Goal: Information Seeking & Learning: Get advice/opinions

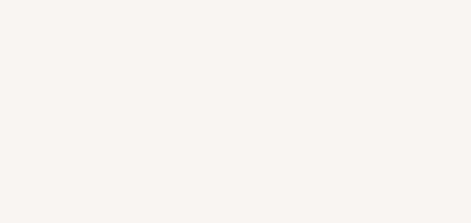
select select "FR"
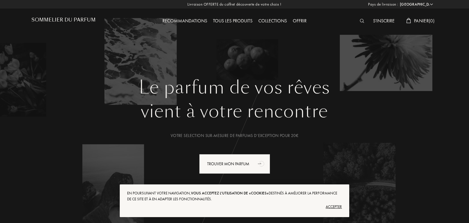
click at [335, 209] on div "Accepter" at bounding box center [234, 206] width 215 height 9
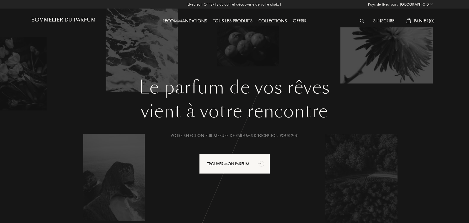
click at [360, 21] on img at bounding box center [362, 21] width 4 height 4
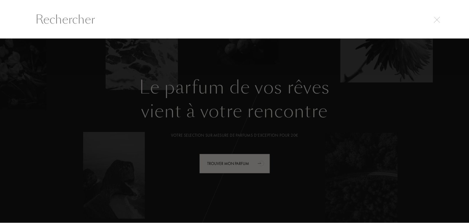
scroll to position [0, 0]
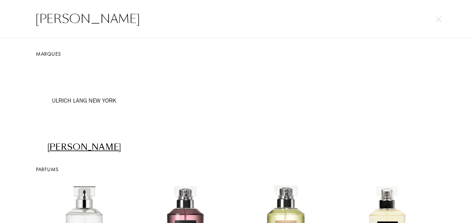
type input "ulrich"
click at [72, 147] on div "Ulrich Lang" at bounding box center [84, 146] width 96 height 11
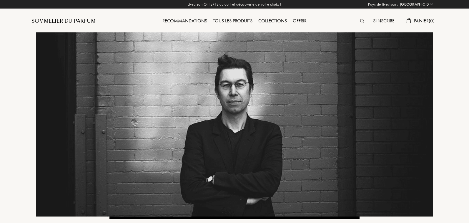
select select "FR"
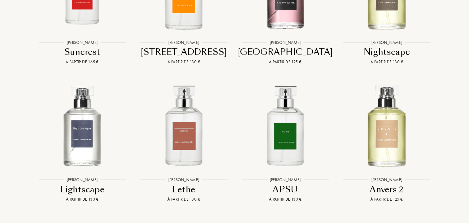
scroll to position [490, 0]
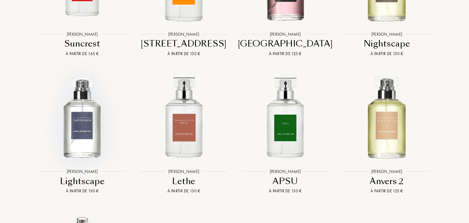
click at [90, 119] on img at bounding box center [83, 117] width 92 height 92
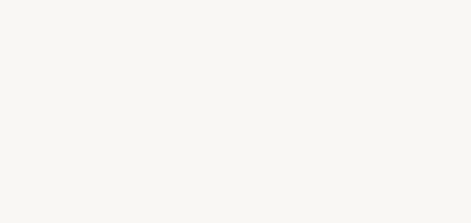
select select "FR"
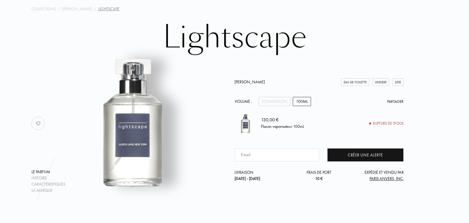
scroll to position [29, 0]
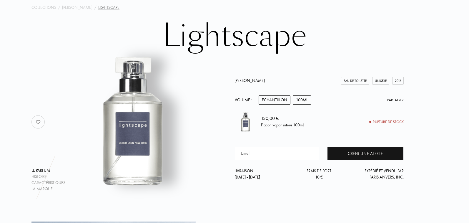
click at [271, 103] on div "Echantillon" at bounding box center [275, 99] width 32 height 9
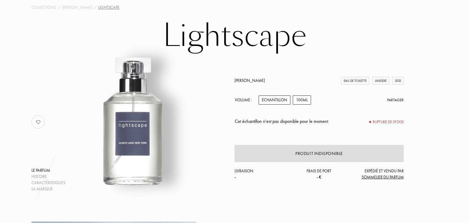
click at [302, 95] on div "100mL" at bounding box center [302, 99] width 18 height 9
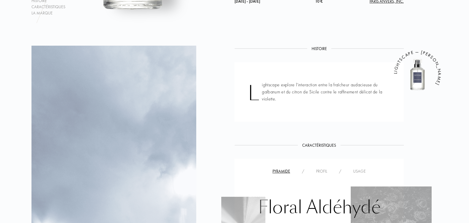
scroll to position [0, 0]
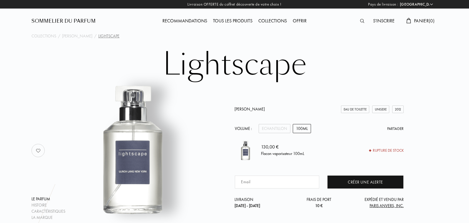
click at [79, 19] on div "Sommelier du Parfum" at bounding box center [63, 21] width 64 height 7
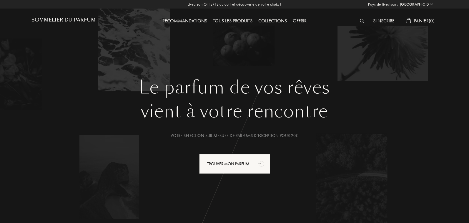
select select "FR"
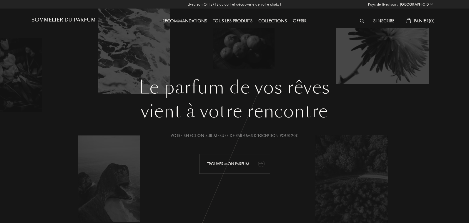
click at [227, 169] on div "Trouver mon parfum" at bounding box center [234, 164] width 71 height 20
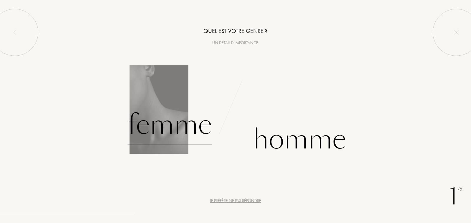
click at [154, 127] on div "Femme" at bounding box center [170, 125] width 84 height 40
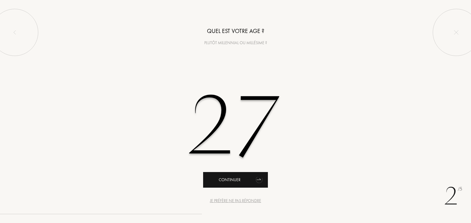
type input "27"
click at [224, 180] on div "Continuer" at bounding box center [235, 180] width 65 height 16
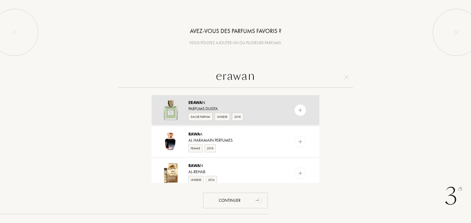
type input "erawan"
click at [263, 110] on div "Parfums Dusita" at bounding box center [235, 109] width 94 height 6
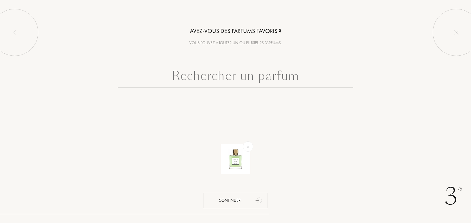
click at [248, 77] on input "text" at bounding box center [235, 77] width 235 height 21
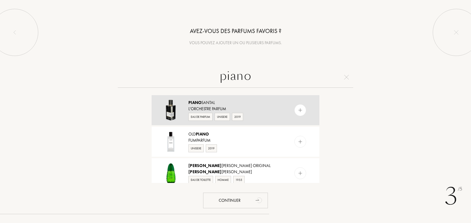
type input "piano"
click at [266, 111] on div "L'Orchestre Parfum" at bounding box center [235, 109] width 94 height 6
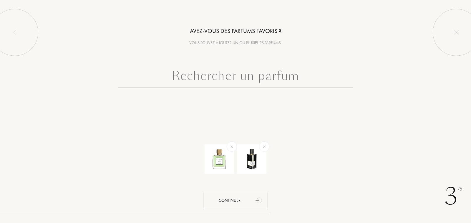
click at [249, 81] on input "text" at bounding box center [235, 77] width 235 height 21
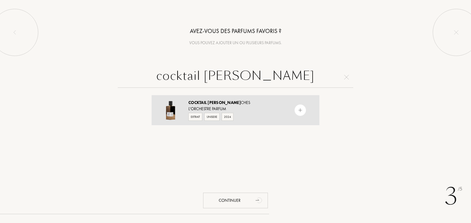
type input "cocktail appala"
click at [260, 110] on div "L'Orchestre Parfum" at bounding box center [235, 109] width 94 height 6
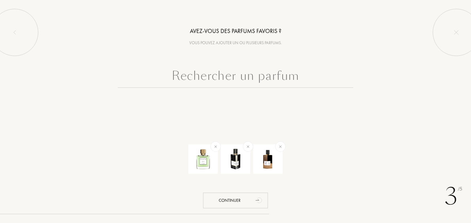
click at [243, 78] on input "text" at bounding box center [235, 77] width 235 height 21
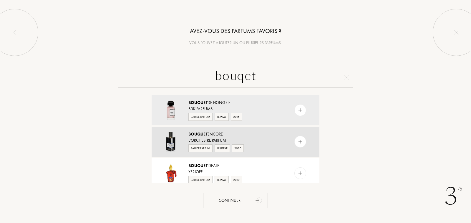
type input "bouqet"
click at [261, 138] on div "L'Orchestre Parfum" at bounding box center [235, 140] width 94 height 6
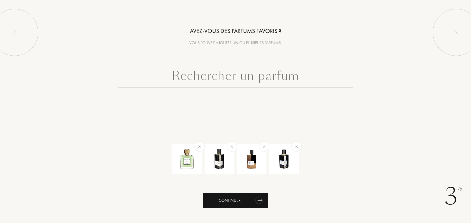
click at [233, 203] on div "Continuer" at bounding box center [235, 201] width 65 height 16
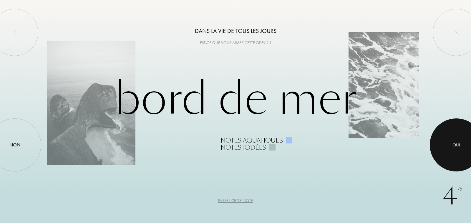
click at [447, 146] on div at bounding box center [456, 144] width 53 height 53
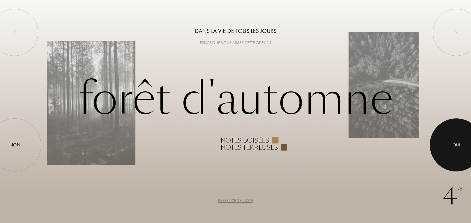
click at [447, 146] on div at bounding box center [456, 144] width 53 height 53
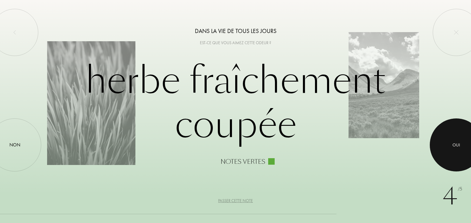
click at [447, 146] on div at bounding box center [456, 144] width 53 height 53
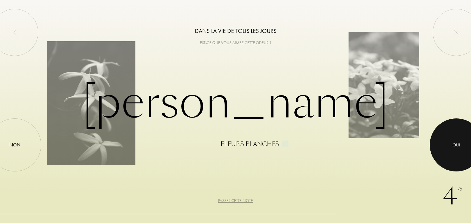
click at [447, 146] on div at bounding box center [456, 144] width 53 height 53
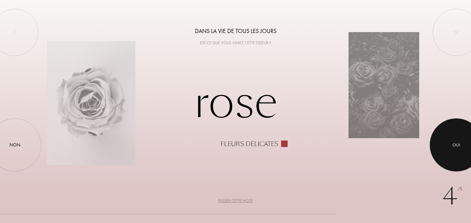
click at [447, 146] on div at bounding box center [456, 144] width 53 height 53
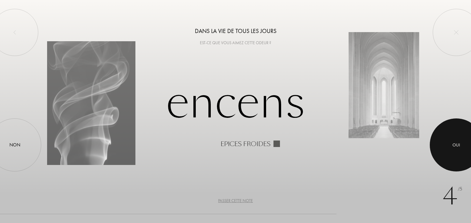
click at [447, 146] on div at bounding box center [456, 144] width 53 height 53
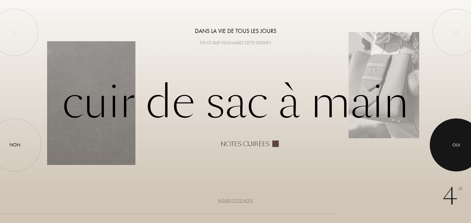
click at [447, 146] on div at bounding box center [456, 144] width 53 height 53
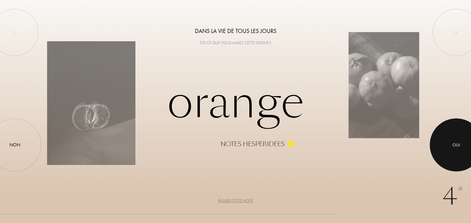
click at [447, 146] on div at bounding box center [456, 144] width 53 height 53
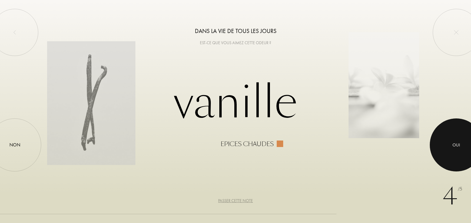
click at [447, 146] on div at bounding box center [456, 144] width 53 height 53
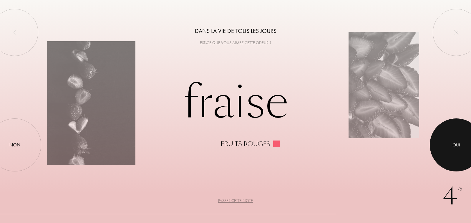
click at [447, 146] on div at bounding box center [456, 144] width 53 height 53
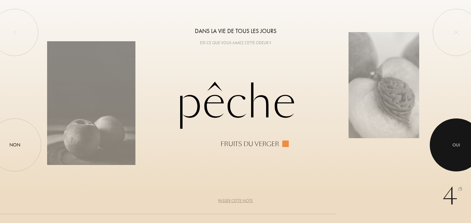
click at [447, 146] on div at bounding box center [456, 144] width 53 height 53
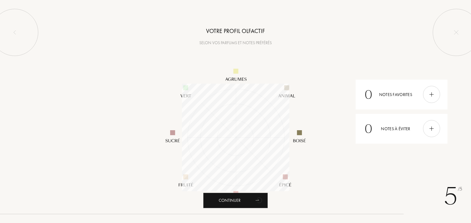
scroll to position [107, 107]
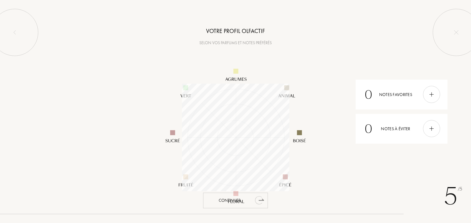
click at [219, 201] on div "Continuer" at bounding box center [235, 201] width 65 height 16
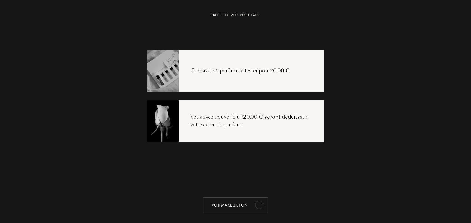
click at [225, 203] on div "Voir ma sélection" at bounding box center [235, 205] width 65 height 16
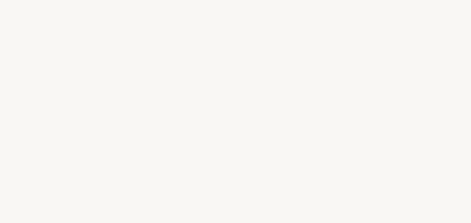
select select "FR"
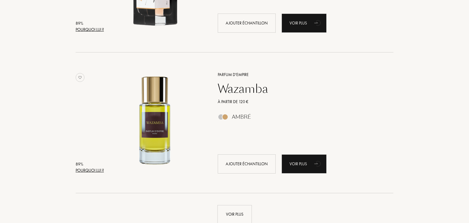
scroll to position [1332, 0]
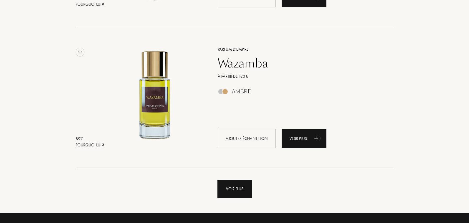
click at [241, 190] on div "Voir plus" at bounding box center [235, 189] width 34 height 19
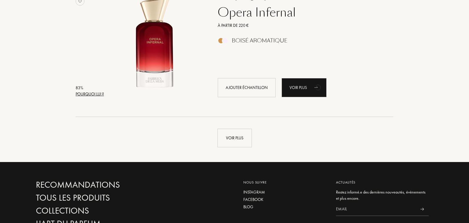
scroll to position [2797, 0]
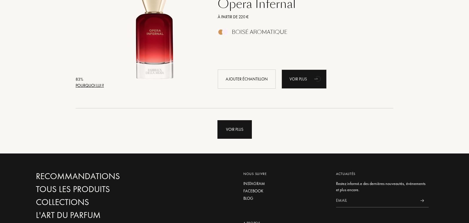
click at [245, 131] on div "Voir plus" at bounding box center [235, 129] width 34 height 19
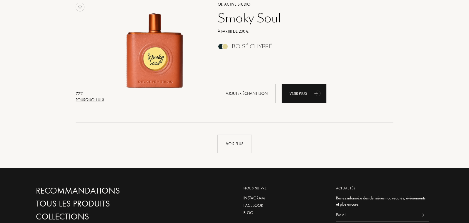
scroll to position [4230, 0]
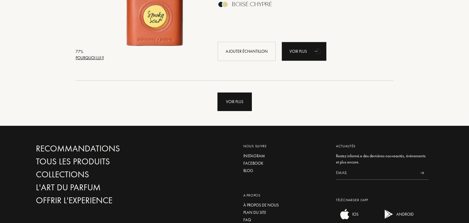
click at [239, 106] on div "Voir plus" at bounding box center [235, 101] width 34 height 19
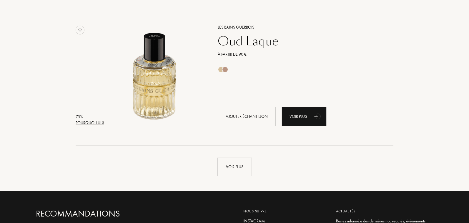
scroll to position [5657, 0]
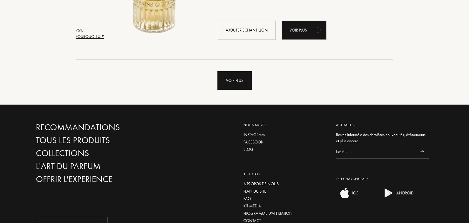
click at [233, 80] on div "Voir plus" at bounding box center [235, 80] width 34 height 19
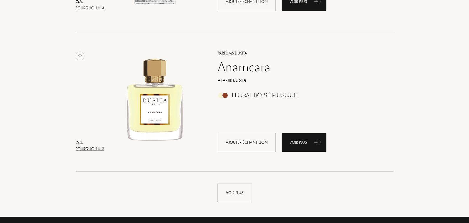
scroll to position [6980, 0]
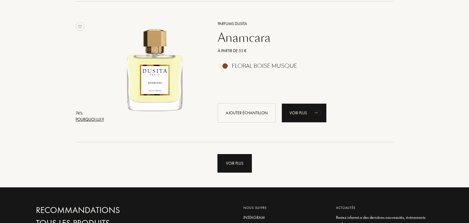
click at [233, 165] on div "Voir plus" at bounding box center [235, 163] width 34 height 19
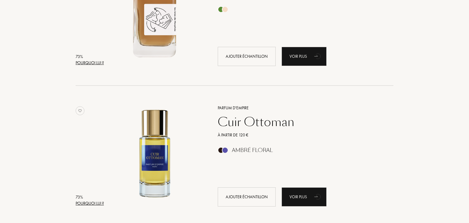
scroll to position [8356, 0]
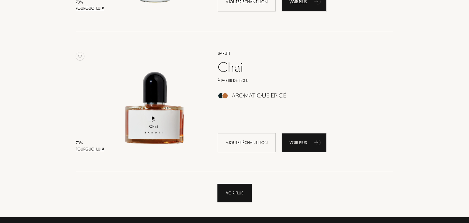
click at [244, 197] on div "Voir plus" at bounding box center [235, 193] width 34 height 19
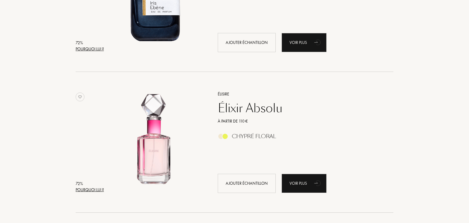
scroll to position [9916, 0]
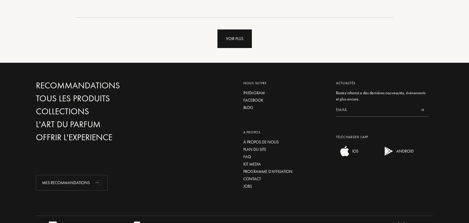
click at [235, 33] on div "Voir plus" at bounding box center [235, 38] width 34 height 19
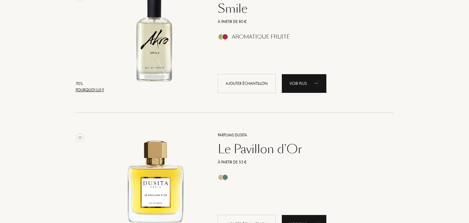
scroll to position [11281, 0]
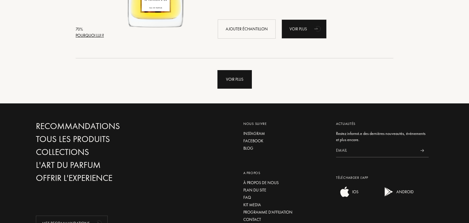
click at [240, 74] on div "Voir plus" at bounding box center [235, 79] width 34 height 19
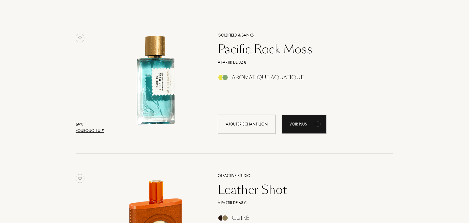
scroll to position [12646, 0]
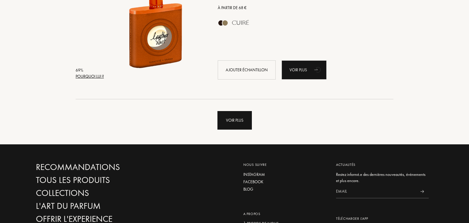
click at [242, 125] on div "Voir plus" at bounding box center [235, 120] width 34 height 19
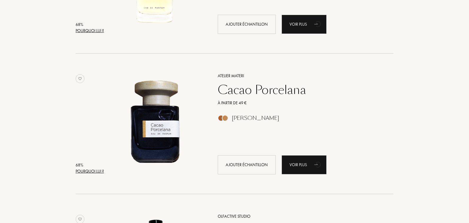
scroll to position [14011, 0]
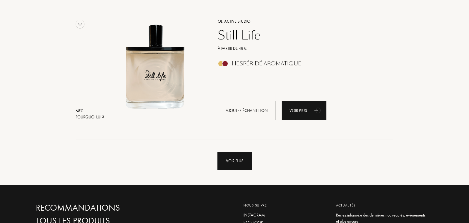
click at [236, 163] on div "Voir plus" at bounding box center [235, 161] width 34 height 19
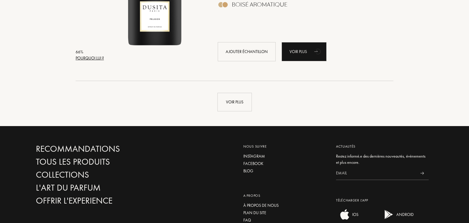
scroll to position [15496, 0]
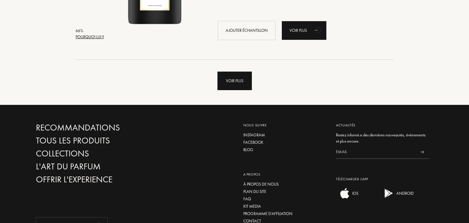
click at [234, 81] on div "Voir plus" at bounding box center [235, 81] width 34 height 19
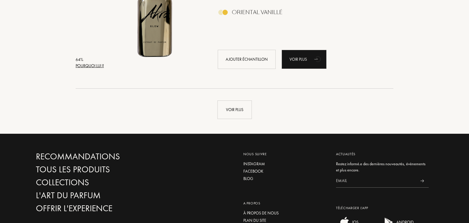
scroll to position [16965, 0]
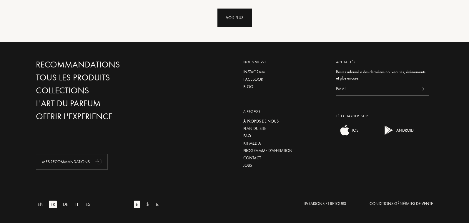
click at [240, 25] on div "Voir plus" at bounding box center [235, 18] width 34 height 19
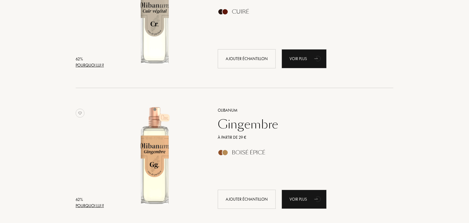
scroll to position [18246, 0]
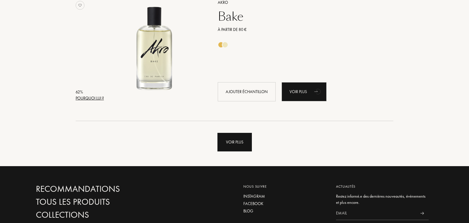
click at [233, 136] on div "Voir plus" at bounding box center [235, 142] width 34 height 19
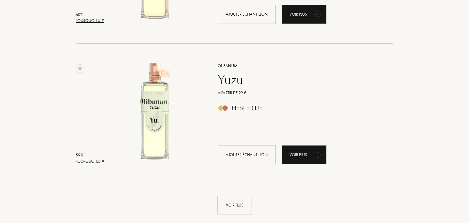
scroll to position [19776, 0]
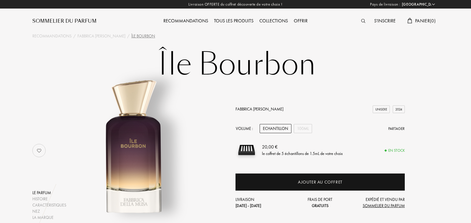
select select "FR"
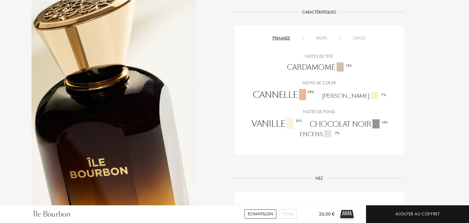
scroll to position [395, 0]
click at [314, 40] on div "Notes de tête Cardamome 14 % Notes de coeur Cannelle 28 % [DEMOGRAPHIC_DATA] 7 …" at bounding box center [319, 88] width 160 height 97
click at [318, 37] on div "Profil" at bounding box center [321, 37] width 23 height 6
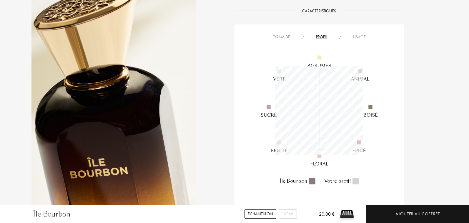
scroll to position [89, 89]
click at [359, 38] on div "Usage" at bounding box center [359, 37] width 24 height 6
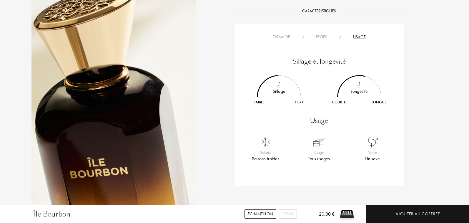
click at [280, 36] on div "Pyramide" at bounding box center [281, 37] width 29 height 6
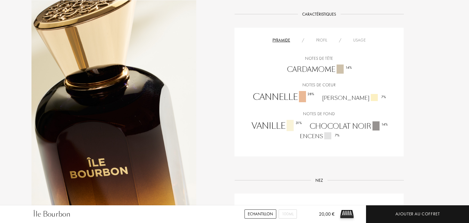
scroll to position [389, 0]
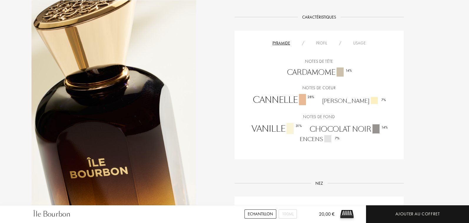
click at [321, 39] on div "Pyramide / Profil / Usage Notes de tête Cardamome 14 % Notes de coeur Cannelle …" at bounding box center [319, 95] width 169 height 129
click at [321, 43] on div "Profil" at bounding box center [321, 43] width 23 height 6
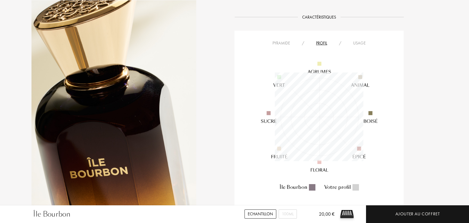
scroll to position [89, 89]
click at [281, 39] on div "Pyramide / Profil / Usage Île Bourbon Votre profil" at bounding box center [319, 121] width 169 height 181
click at [281, 42] on div "Pyramide" at bounding box center [281, 43] width 29 height 6
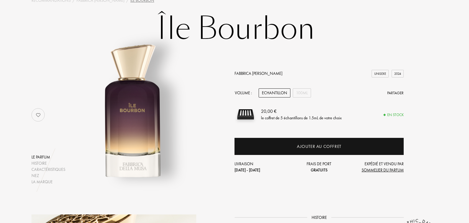
scroll to position [42, 0]
